Goal: Navigation & Orientation: Find specific page/section

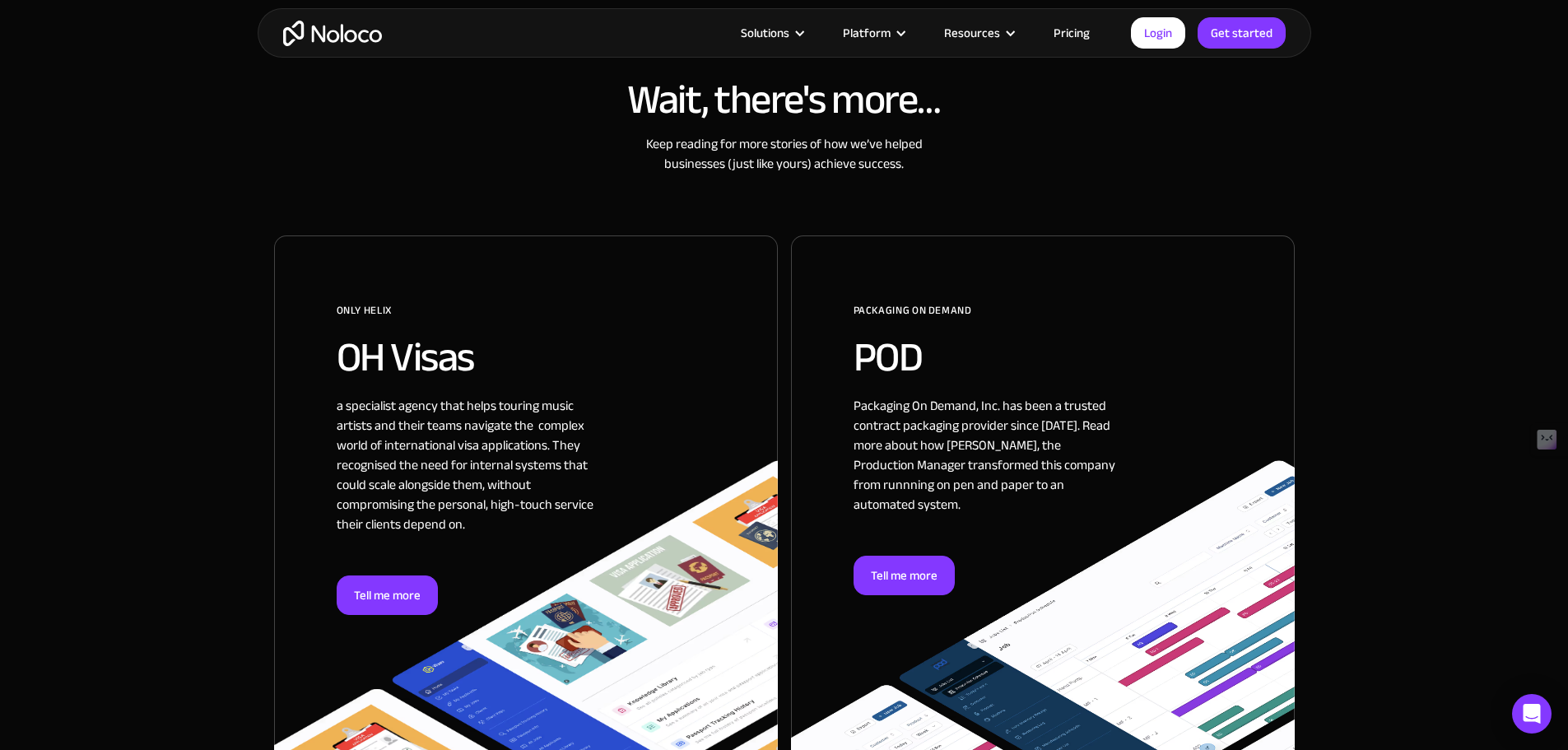
scroll to position [741, 0]
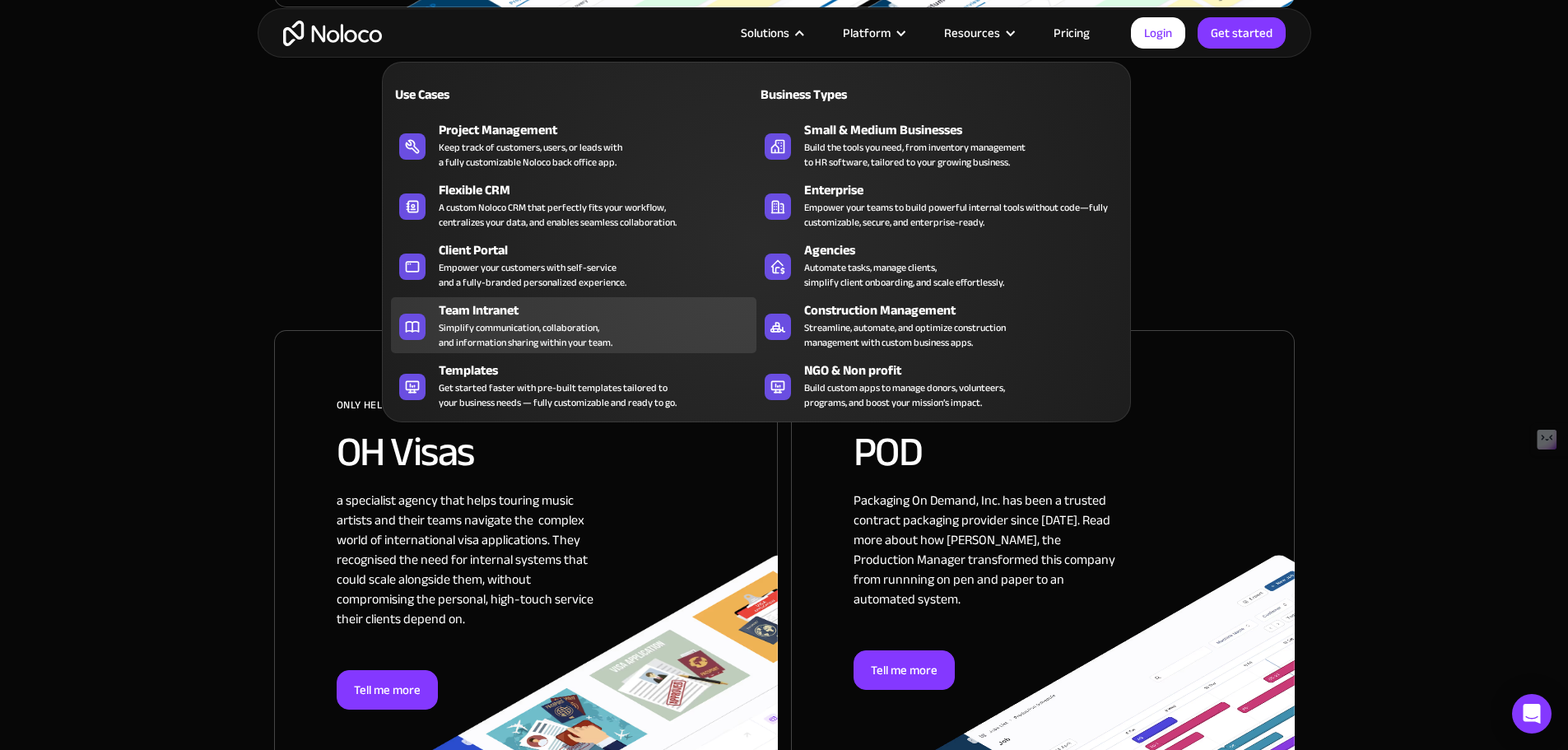
click at [507, 312] on div "Team Intranet" at bounding box center [601, 310] width 325 height 20
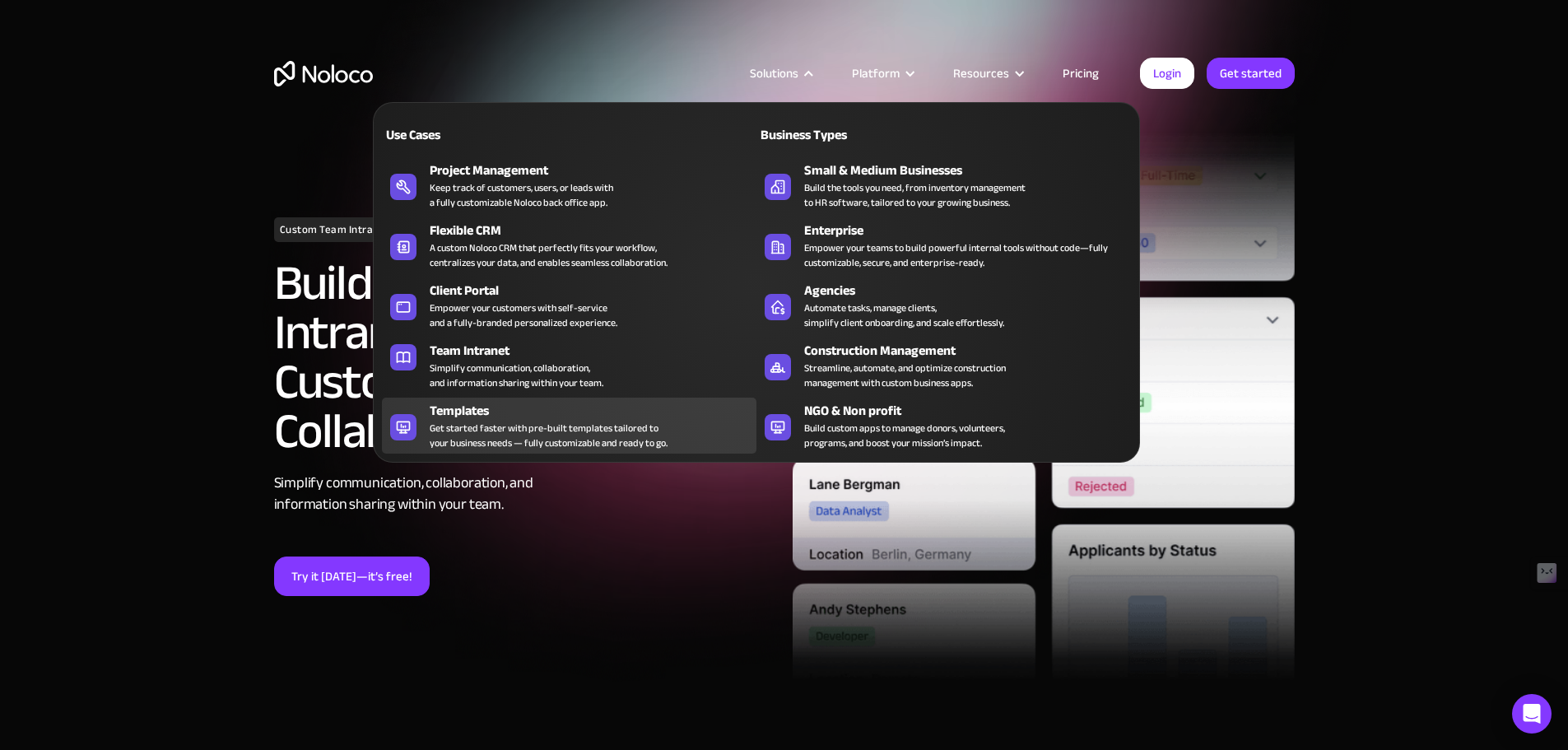
click at [470, 415] on div "Templates" at bounding box center [597, 411] width 335 height 20
